Goal: Check status: Check status

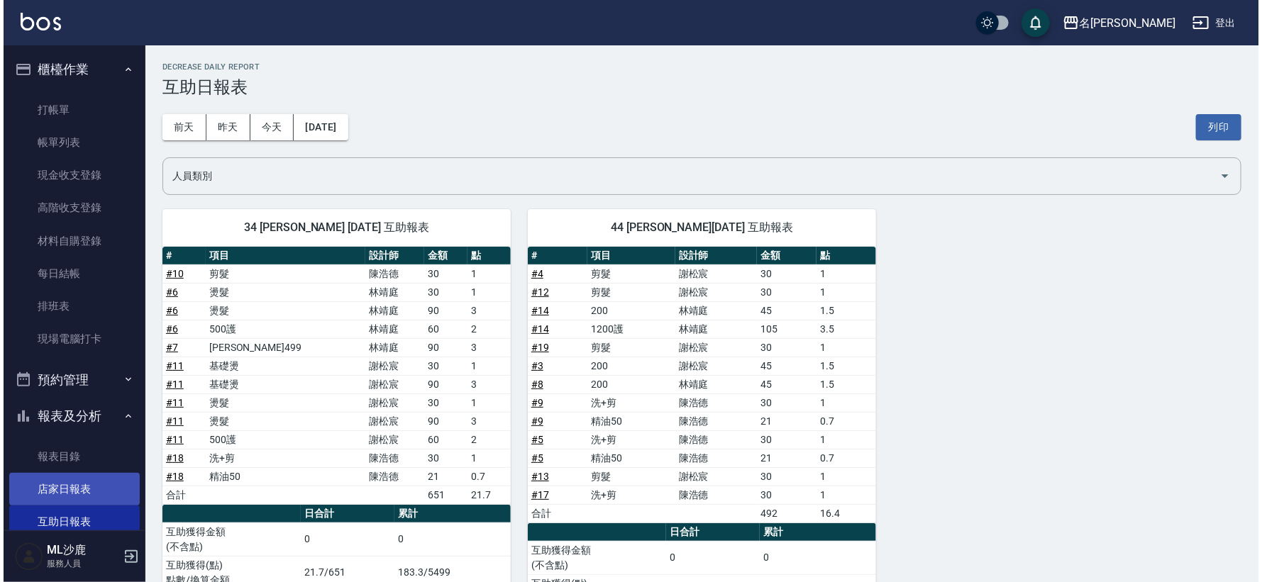
scroll to position [236, 0]
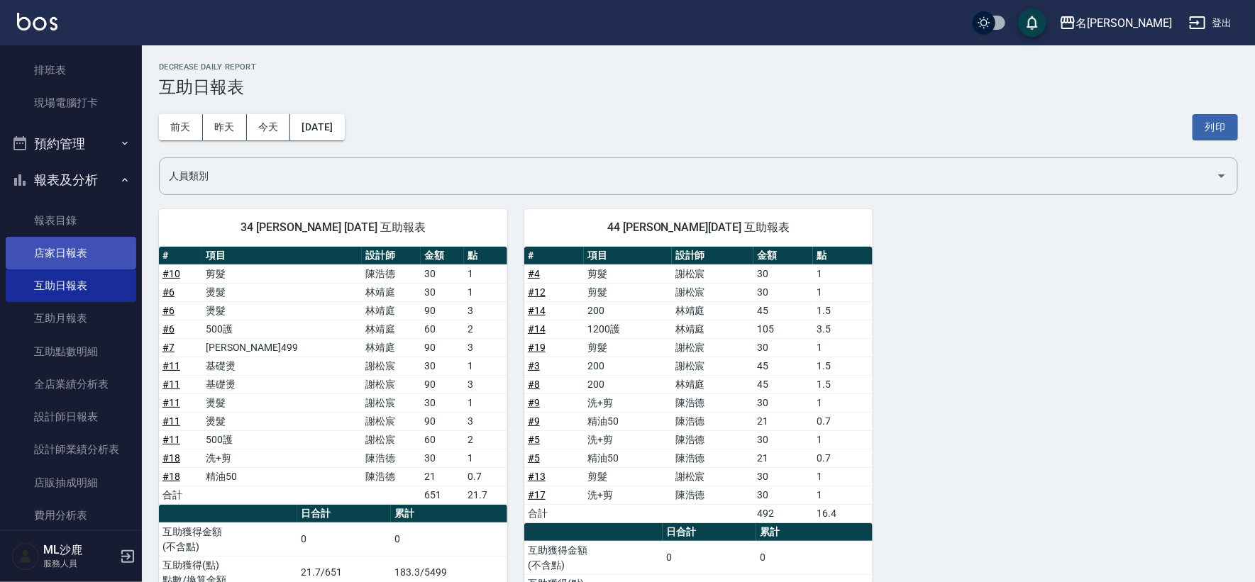
click at [72, 240] on link "店家日報表" at bounding box center [71, 253] width 131 height 33
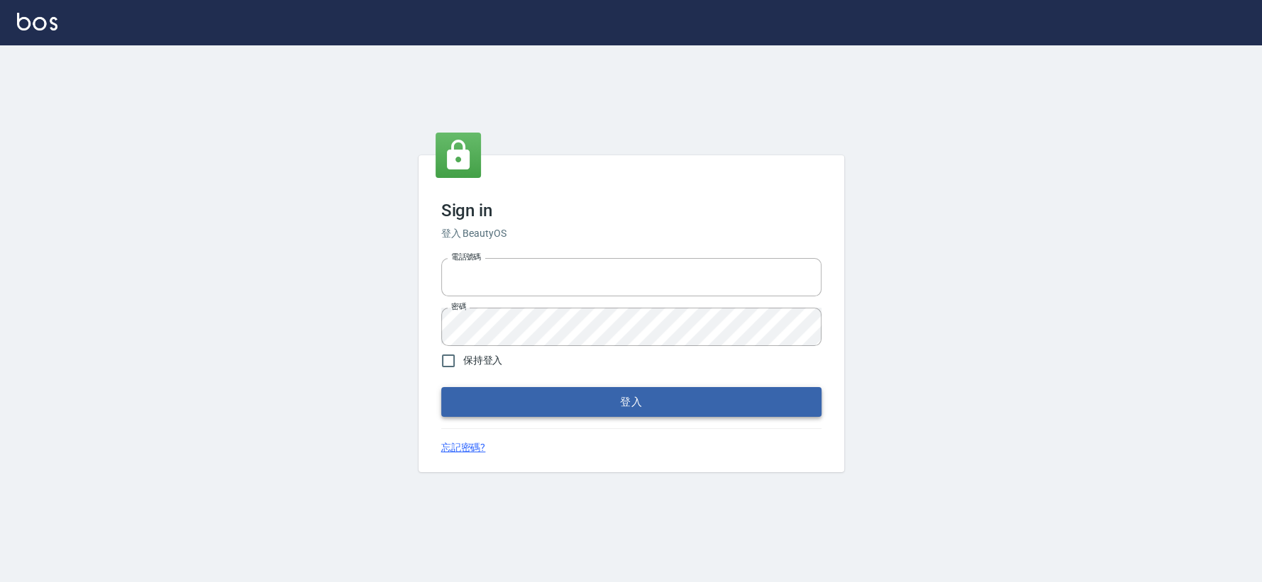
type input "0426653545"
click at [655, 395] on button "登入" at bounding box center [631, 402] width 380 height 30
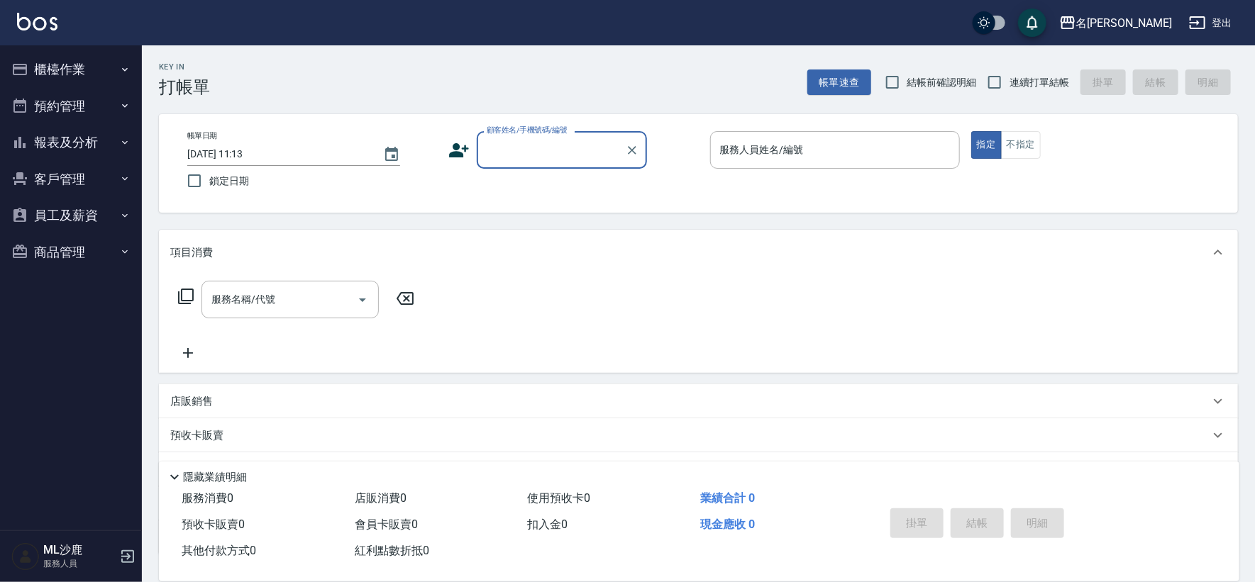
click at [106, 145] on button "報表及分析" at bounding box center [71, 142] width 131 height 37
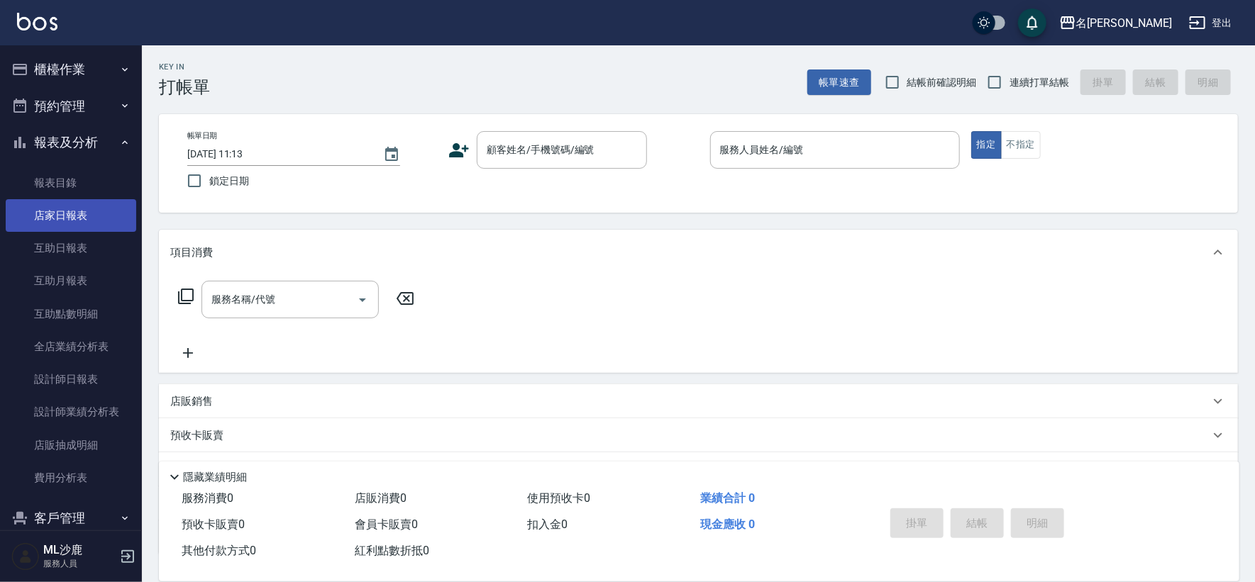
click at [62, 218] on link "店家日報表" at bounding box center [71, 215] width 131 height 33
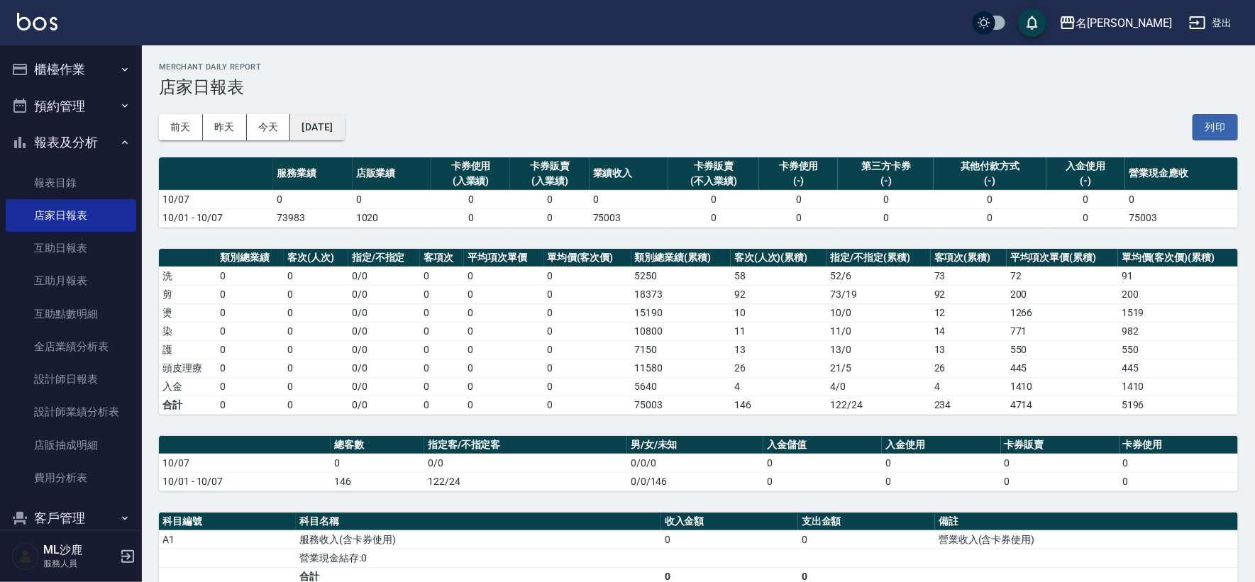
click at [321, 126] on button "[DATE]" at bounding box center [317, 127] width 54 height 26
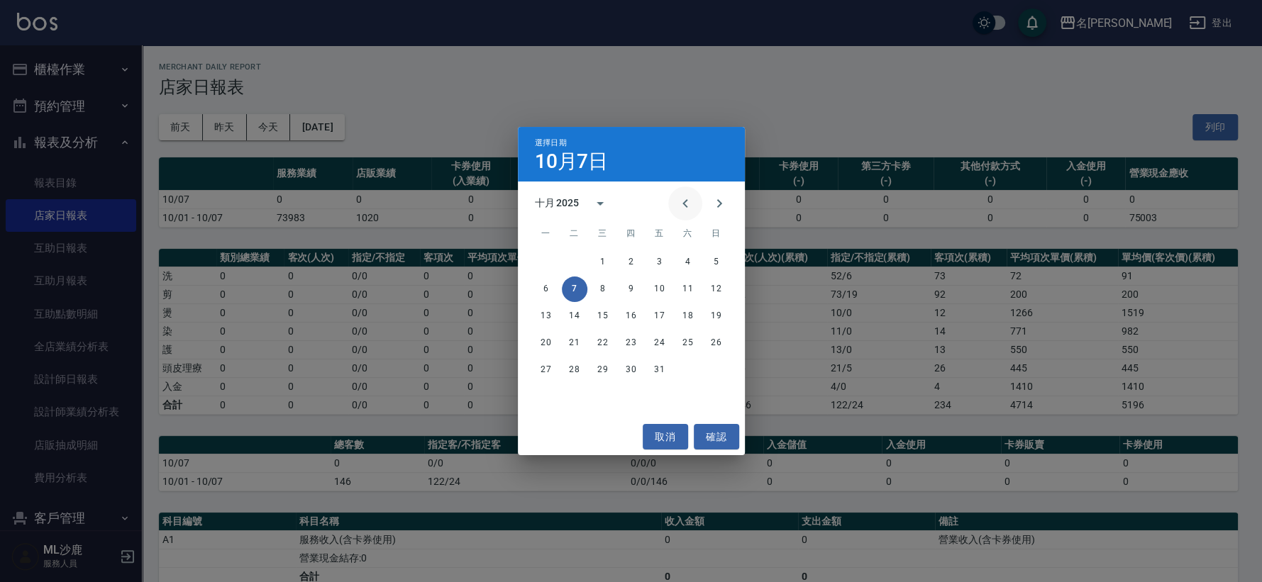
click at [685, 206] on icon "Previous month" at bounding box center [684, 203] width 5 height 9
click at [664, 372] on button "29" at bounding box center [660, 371] width 26 height 26
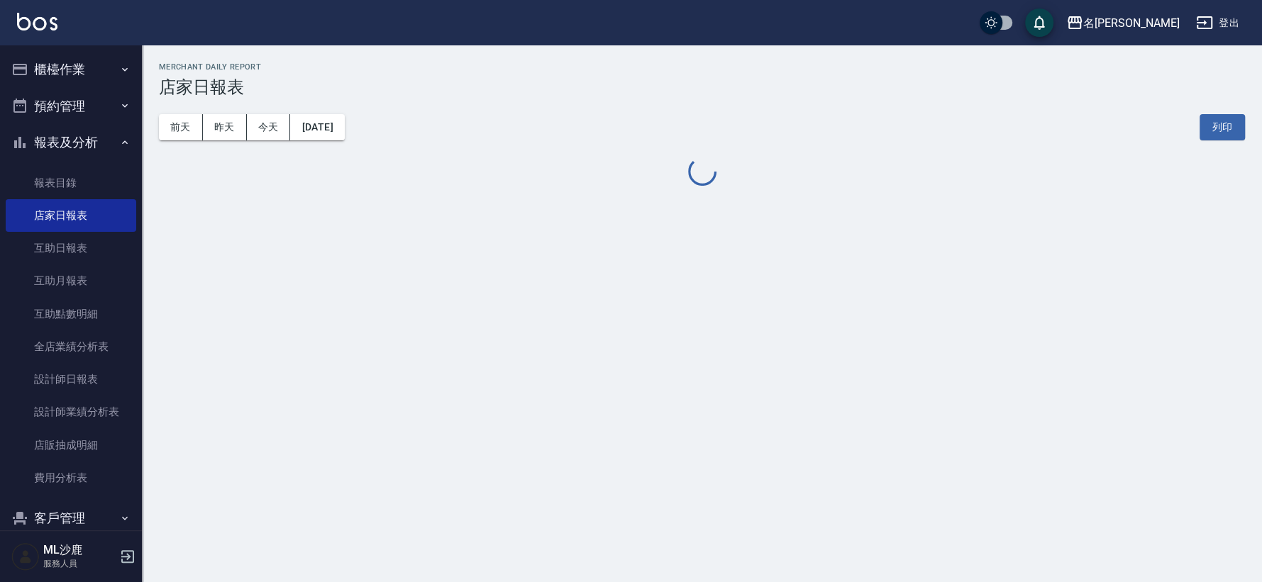
click at [664, 372] on div "名留沙鹿 [DATE] 店家日報表 列印時間： [DATE][PHONE_NUMBER]:13 Merchant Daily Report 店家日報表 [DA…" at bounding box center [631, 291] width 1262 height 582
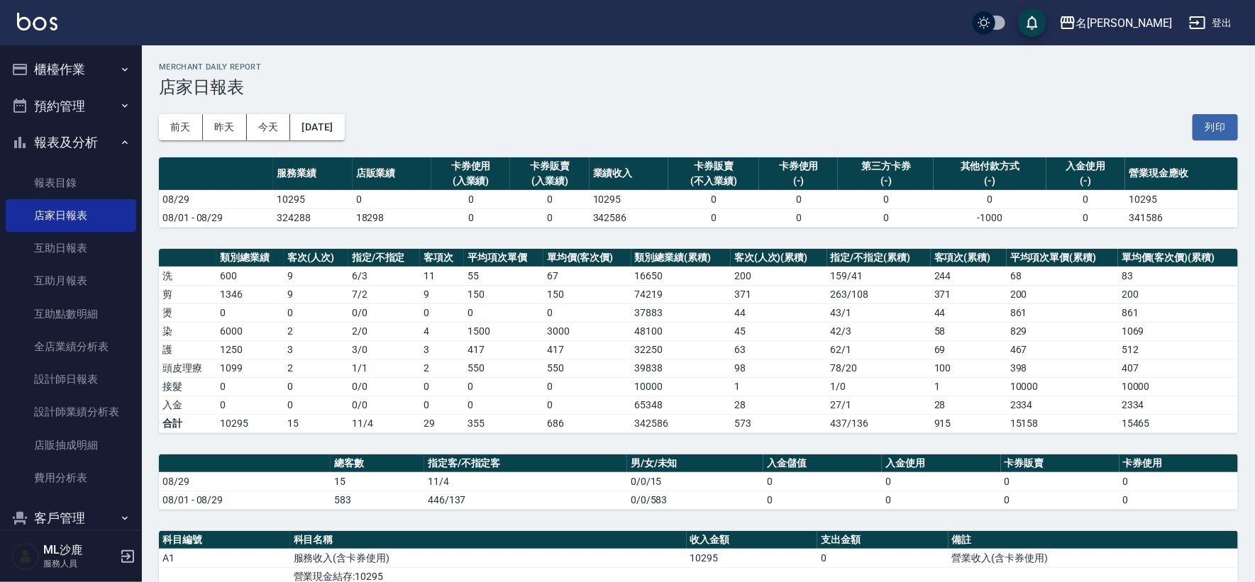
click at [319, 62] on h2 "Merchant Daily Report" at bounding box center [698, 66] width 1079 height 9
click at [344, 123] on button "[DATE]" at bounding box center [317, 127] width 54 height 26
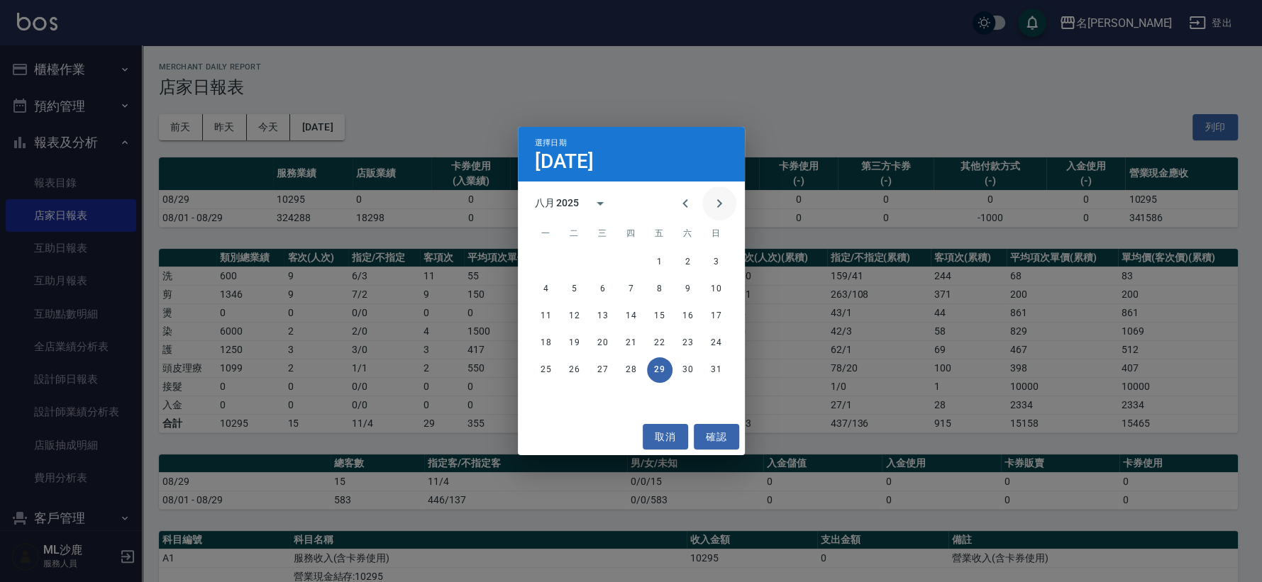
click at [716, 202] on icon "Next month" at bounding box center [719, 203] width 17 height 17
click at [680, 255] on button "1" at bounding box center [688, 263] width 26 height 26
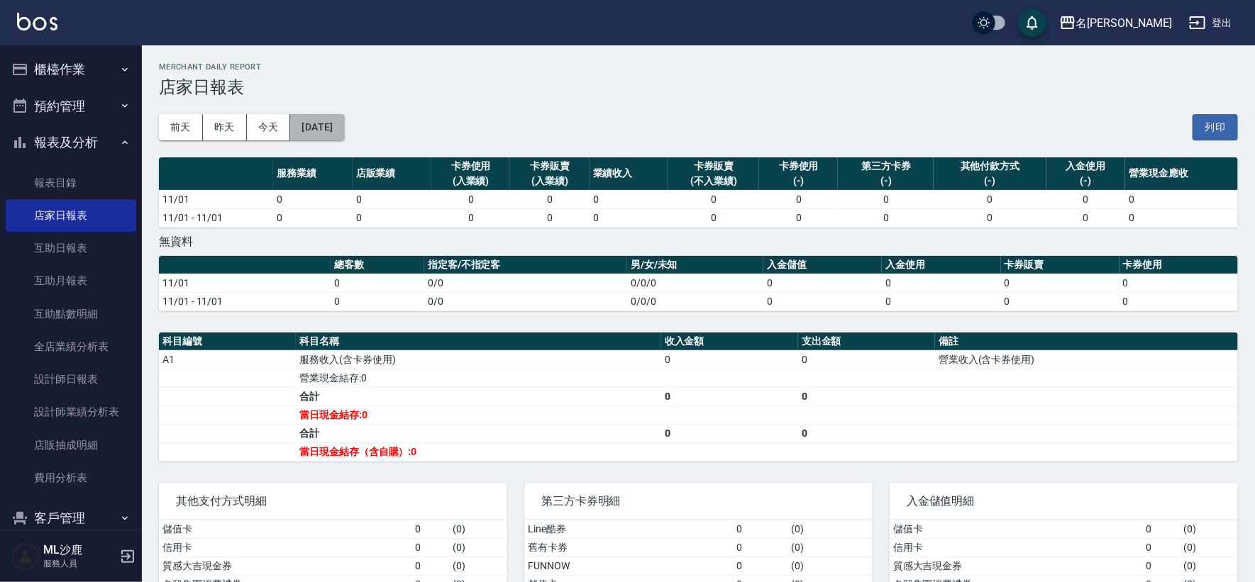
click at [344, 135] on button "[DATE]" at bounding box center [317, 127] width 54 height 26
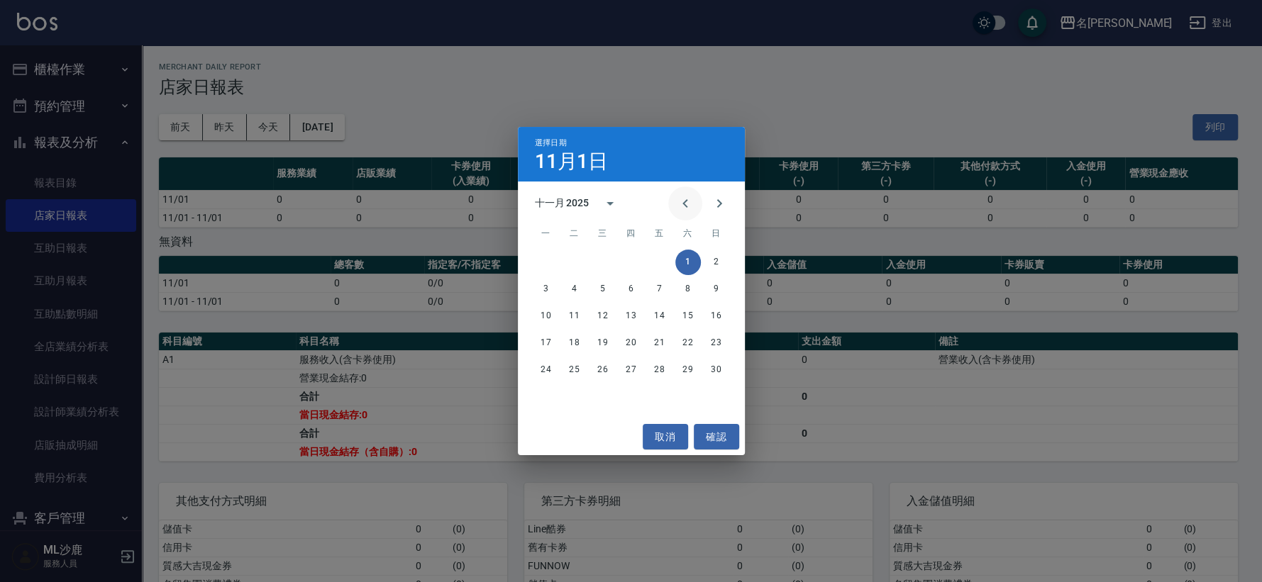
click at [691, 206] on icon "Previous month" at bounding box center [685, 203] width 17 height 17
click at [609, 260] on button "1" at bounding box center [603, 263] width 26 height 26
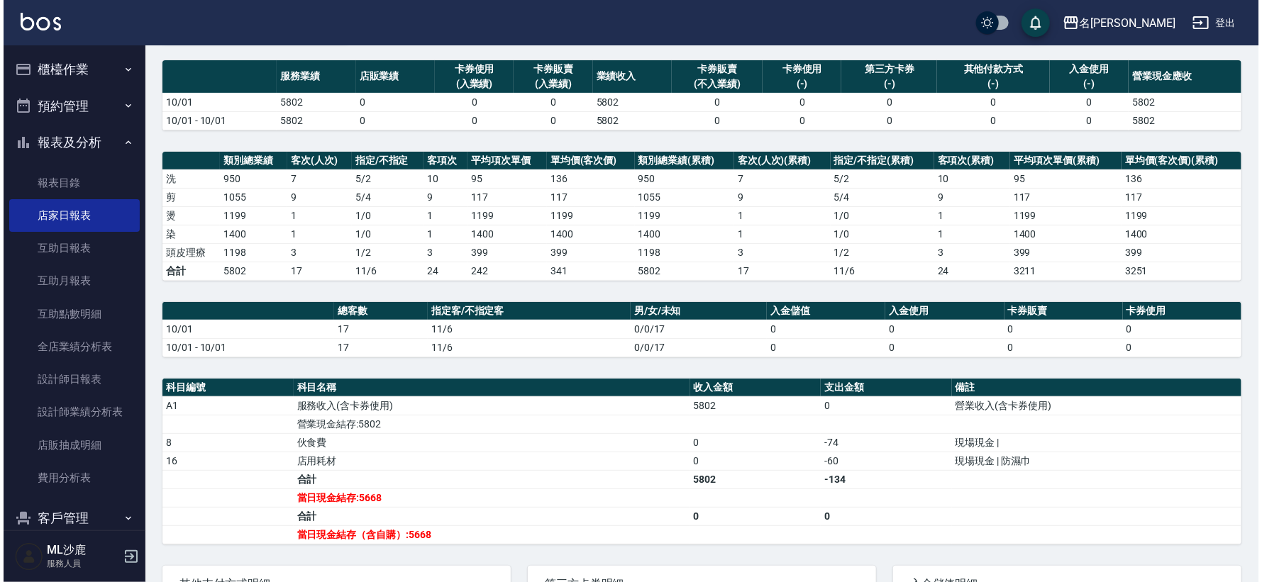
scroll to position [66, 0]
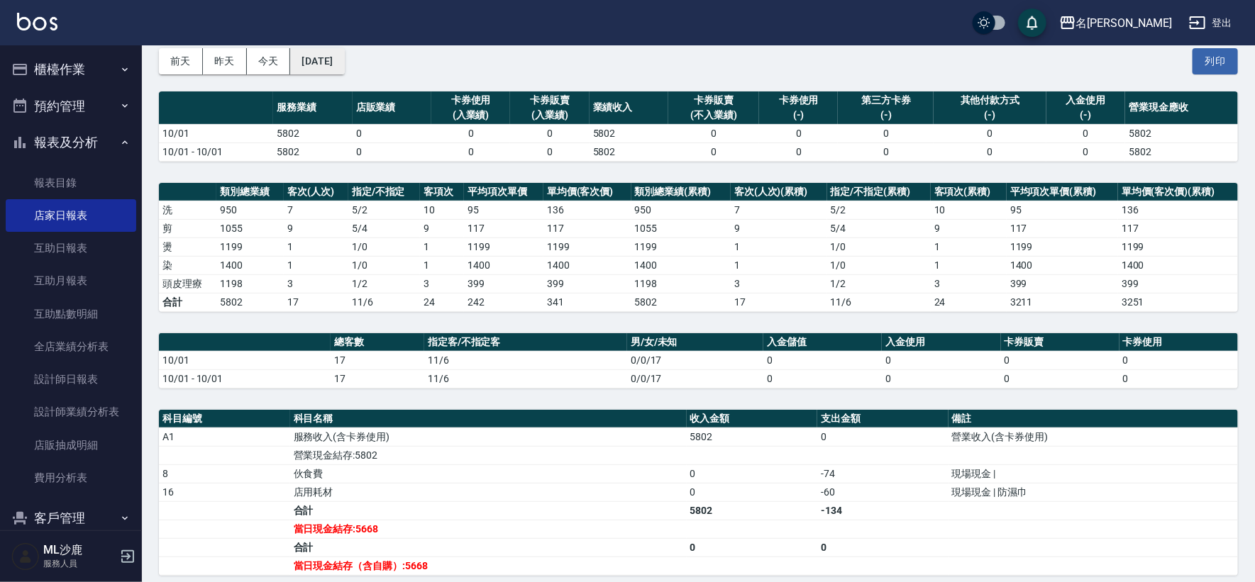
click at [344, 61] on button "[DATE]" at bounding box center [317, 61] width 54 height 26
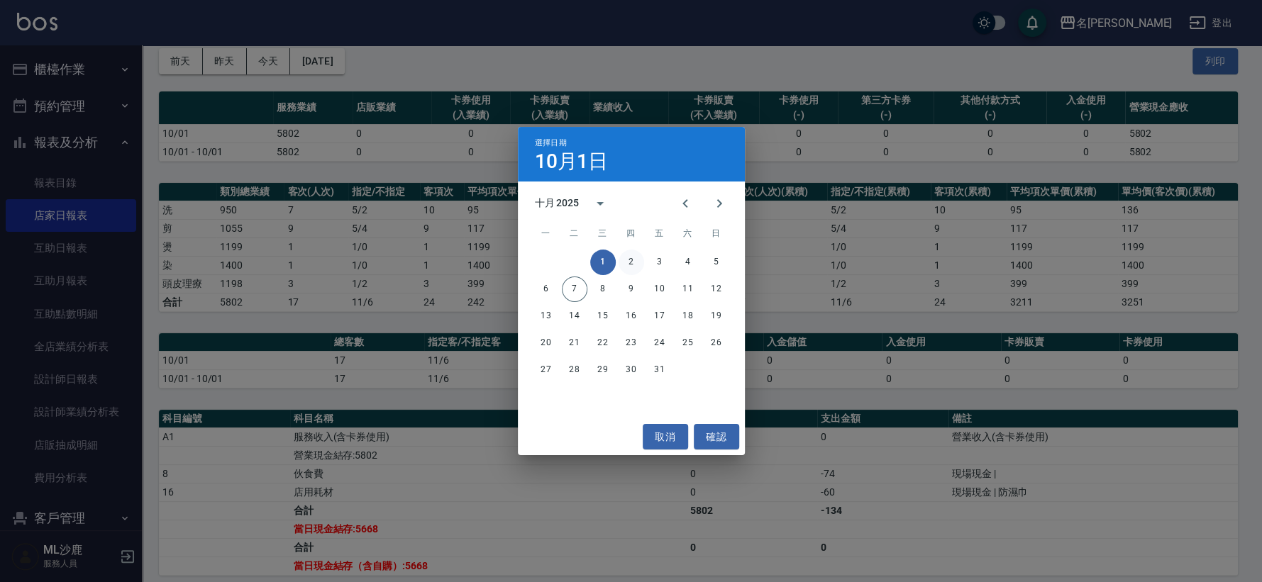
click at [638, 260] on button "2" at bounding box center [632, 263] width 26 height 26
click at [638, 260] on div "名留沙鹿 [DATE] 店家日報表 列印時間： [DATE][PHONE_NUMBER]:13 Merchant Daily Report 店家日報表 [DA…" at bounding box center [627, 338] width 1255 height 809
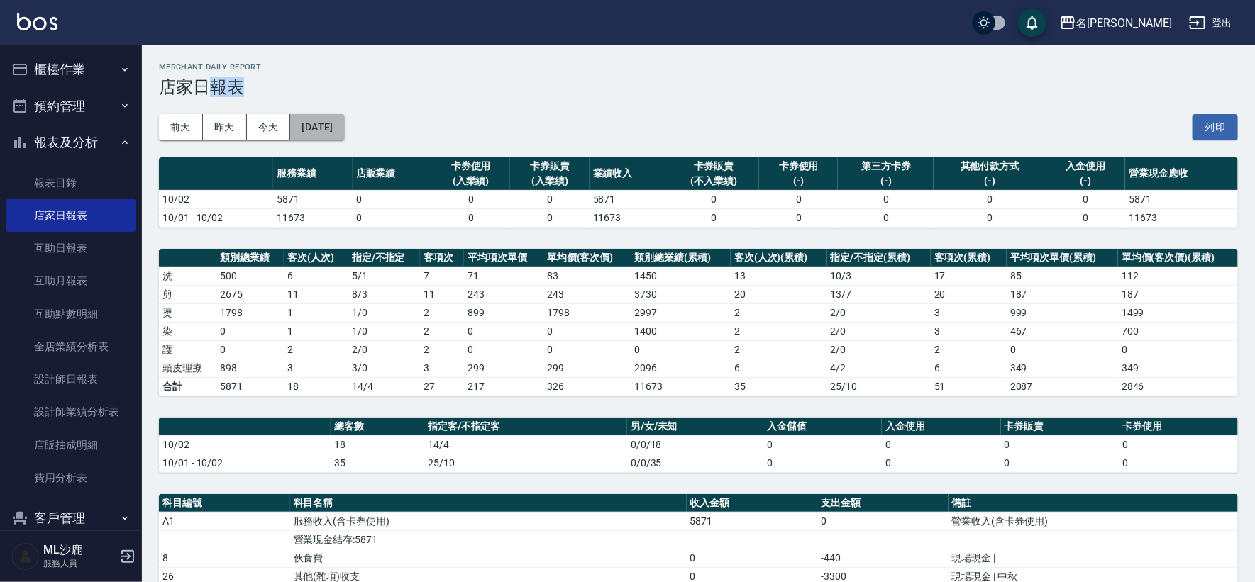
click at [337, 121] on button "[DATE]" at bounding box center [317, 127] width 54 height 26
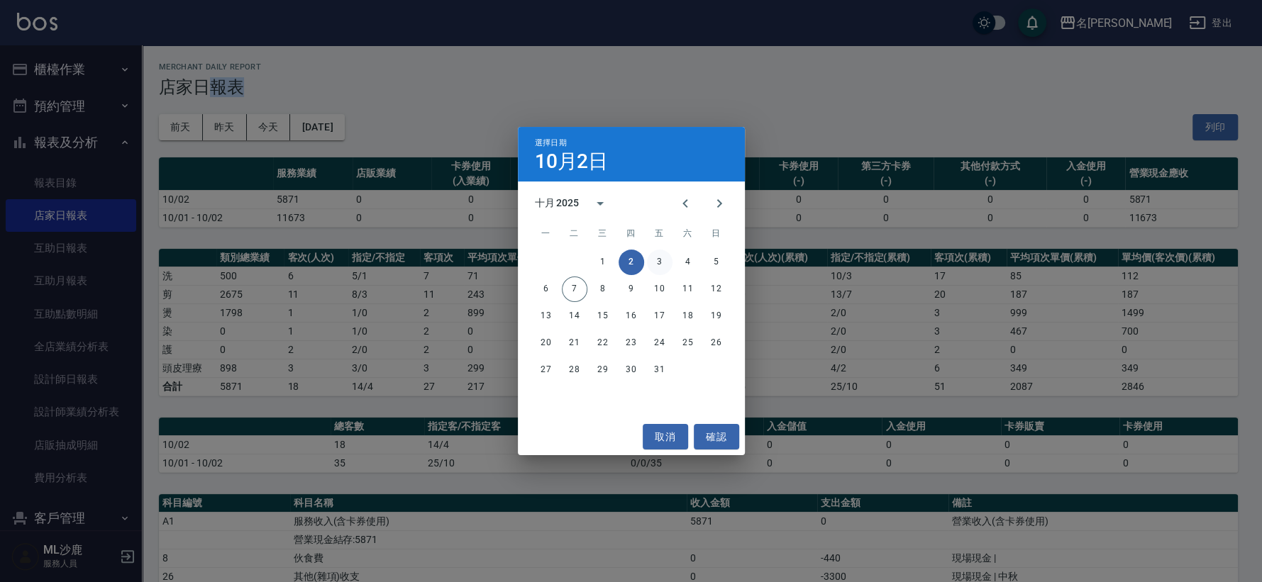
click at [668, 261] on button "3" at bounding box center [660, 263] width 26 height 26
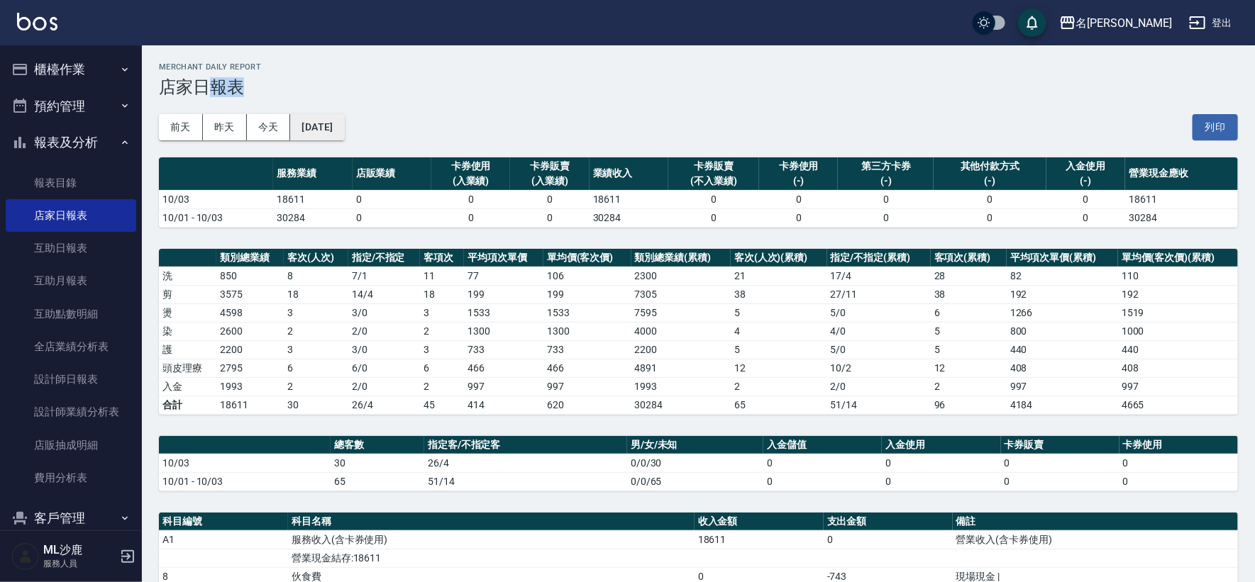
click at [333, 133] on button "[DATE]" at bounding box center [317, 127] width 54 height 26
click at [372, 126] on div "[DATE] [DATE] [DATE] [DATE] 列印" at bounding box center [698, 127] width 1079 height 60
click at [344, 132] on button "[DATE]" at bounding box center [317, 127] width 54 height 26
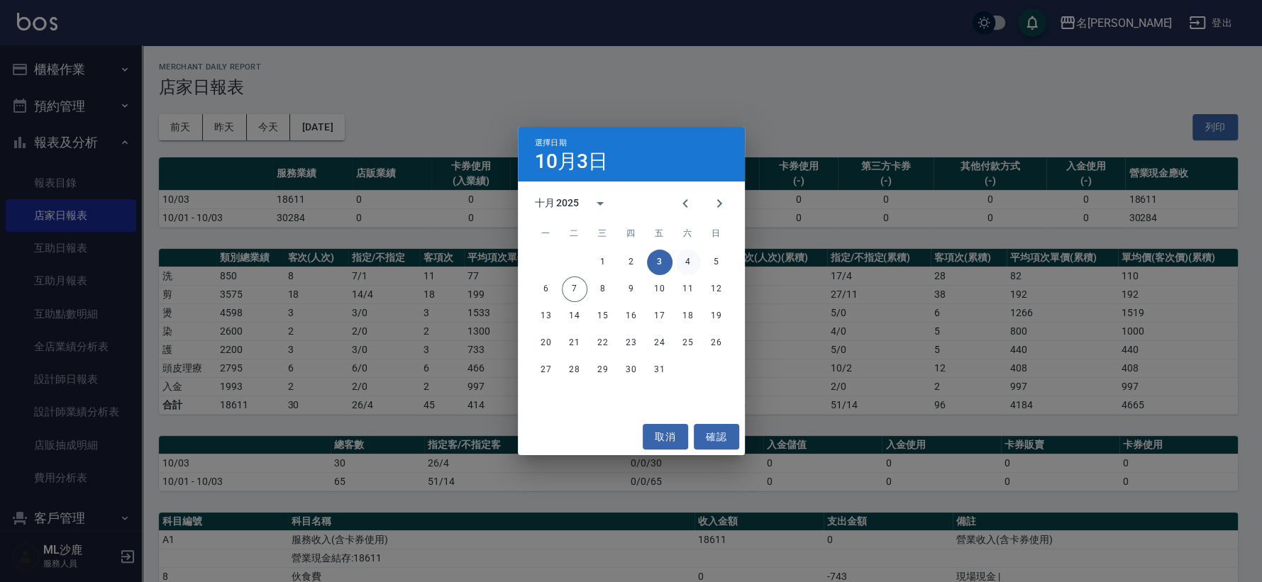
click at [688, 273] on button "4" at bounding box center [688, 263] width 26 height 26
click at [688, 273] on div "名留沙鹿 [DATE] 店家日報表 列印時間： [DATE][PHONE_NUMBER]:14 Merchant Daily Report 店家日報表 [DA…" at bounding box center [627, 423] width 1255 height 846
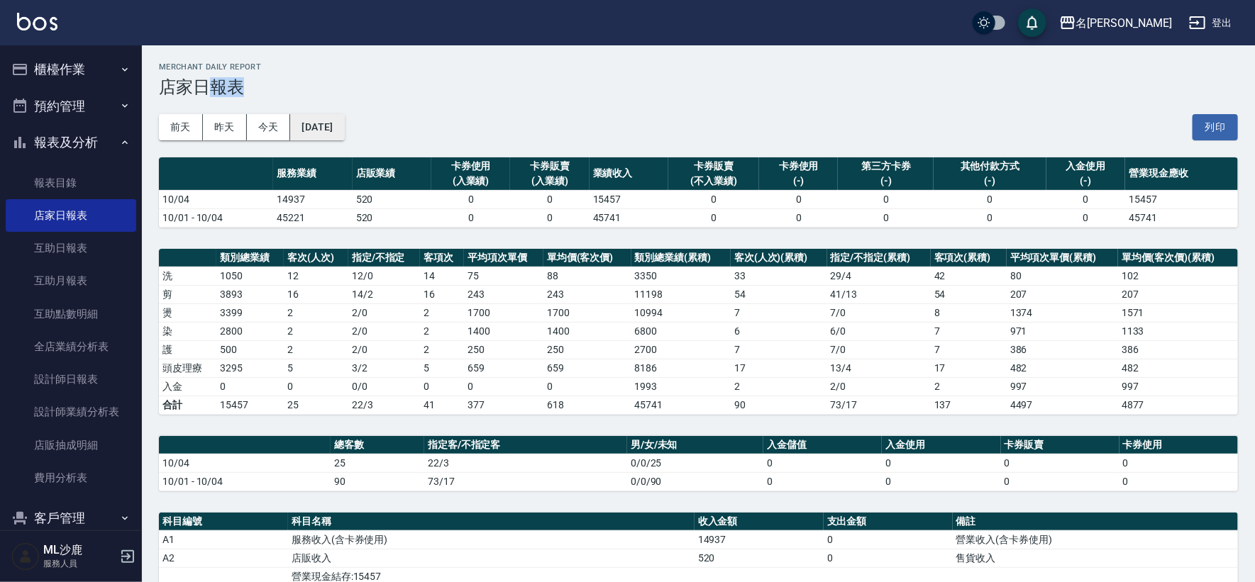
click at [344, 118] on button "[DATE]" at bounding box center [317, 127] width 54 height 26
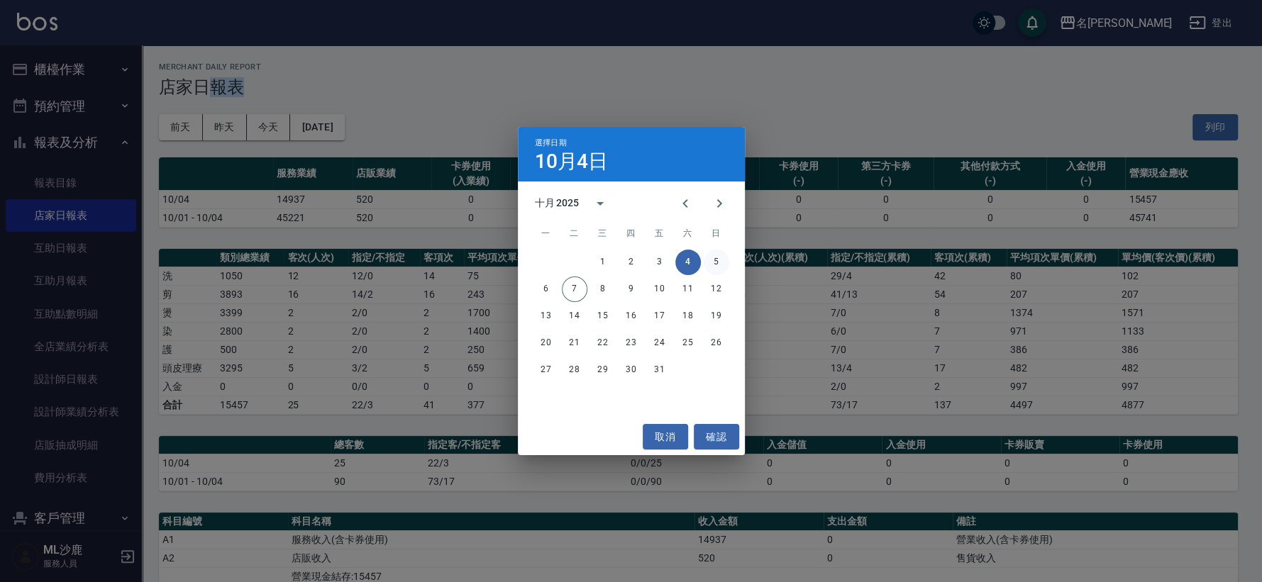
click at [718, 256] on button "5" at bounding box center [717, 263] width 26 height 26
click at [718, 256] on div "名留沙鹿 [DATE] 店家日報表 列印時間： [DATE][PHONE_NUMBER]:14 Merchant Daily Report 店家日報表 [DA…" at bounding box center [627, 423] width 1255 height 846
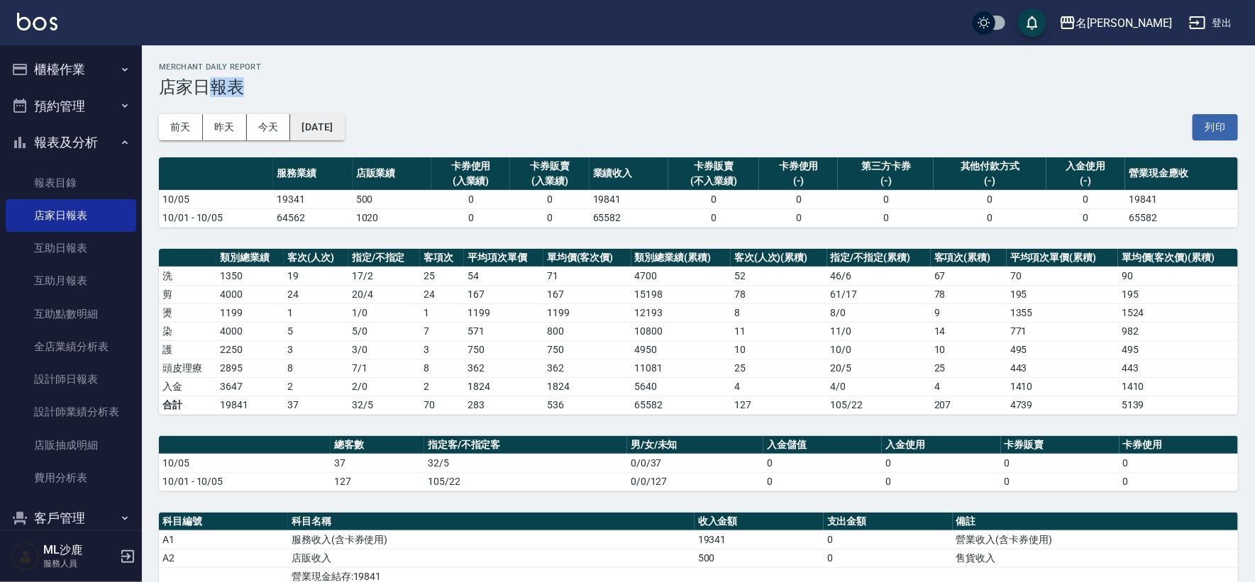
click at [344, 122] on button "[DATE]" at bounding box center [317, 127] width 54 height 26
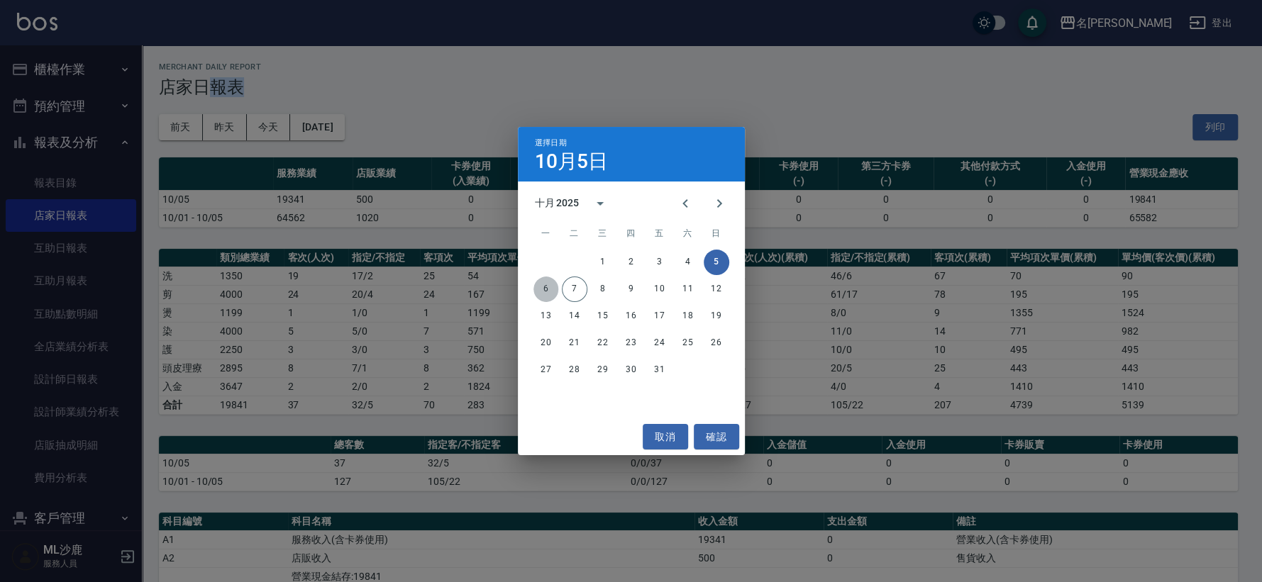
click at [548, 290] on button "6" at bounding box center [546, 290] width 26 height 26
